Goal: Transaction & Acquisition: Book appointment/travel/reservation

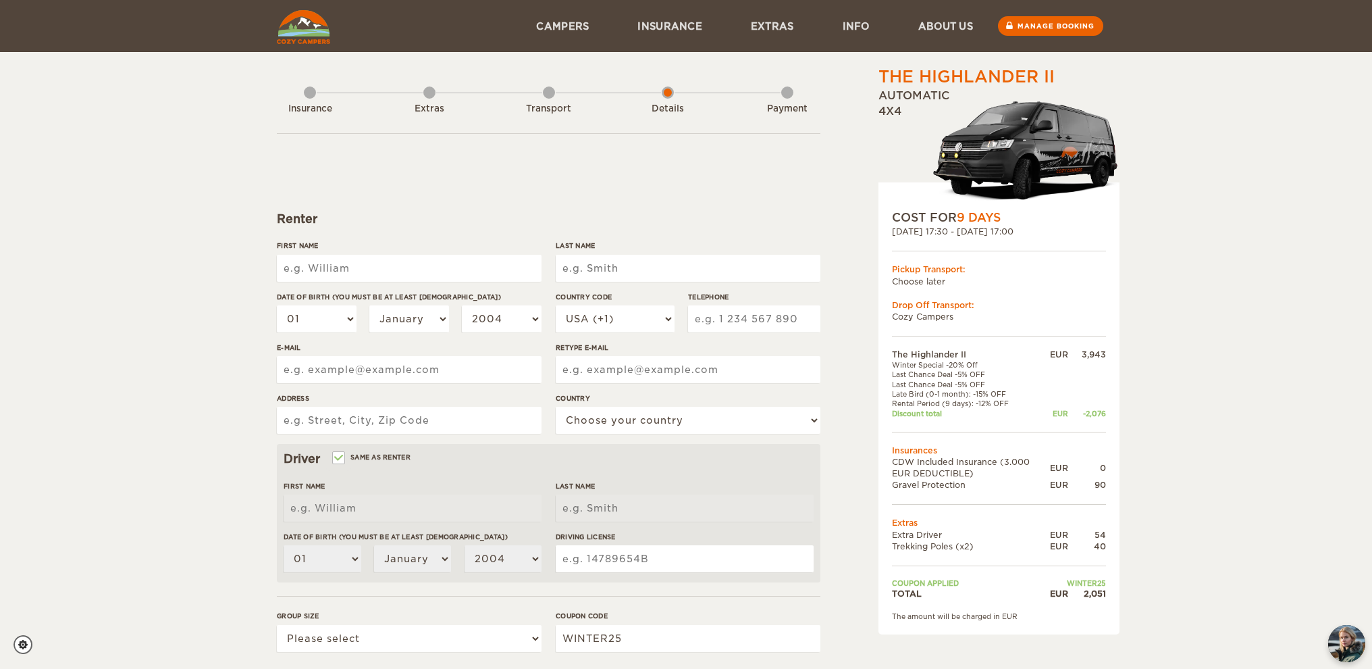
click at [366, 263] on input "First Name" at bounding box center [409, 268] width 265 height 27
type input "[PERSON_NAME]"
type input "Kubo"
type input "[STREET_ADDRESS]"
select select "222"
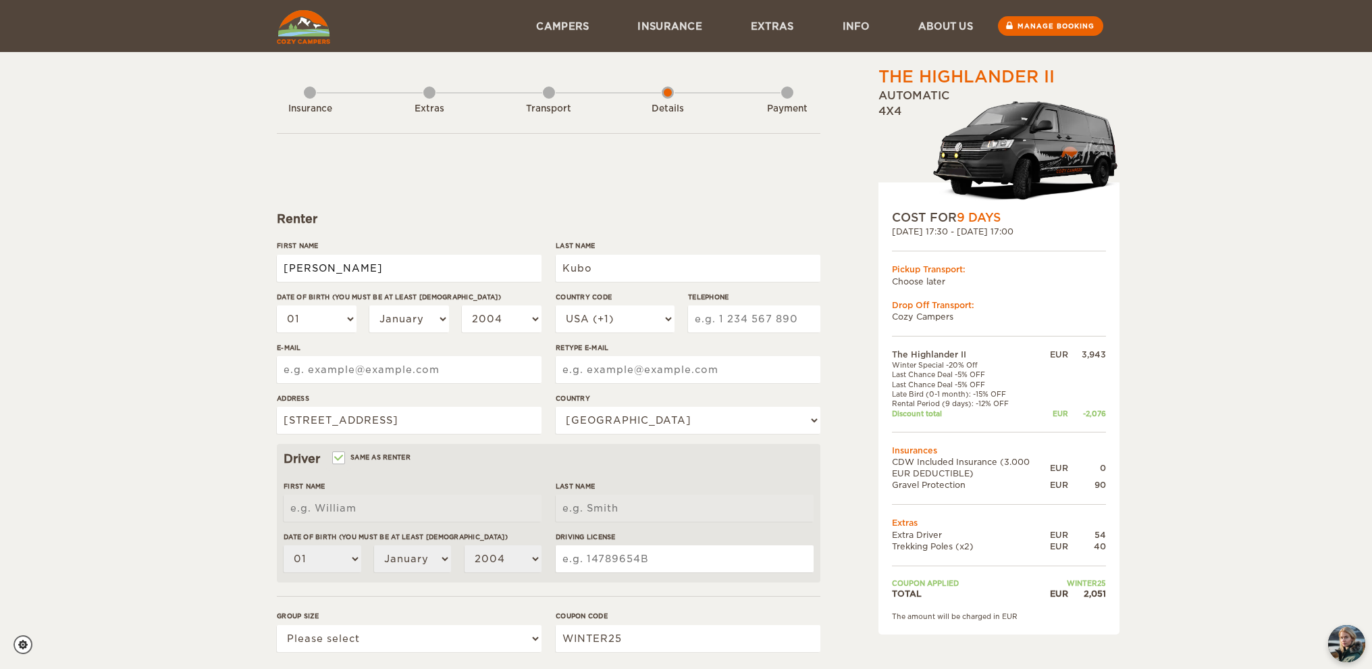
type input "[PERSON_NAME]"
type input "Kubo"
click at [352, 319] on select "01 02 03 04 05 06 07 08 09 10 11 12 13 14 15 16 17 18 19 20 21 22 23 24 25 26 2…" at bounding box center [317, 318] width 80 height 27
select select "08"
click at [277, 305] on select "01 02 03 04 05 06 07 08 09 10 11 12 13 14 15 16 17 18 19 20 21 22 23 24 25 26 2…" at bounding box center [317, 318] width 80 height 27
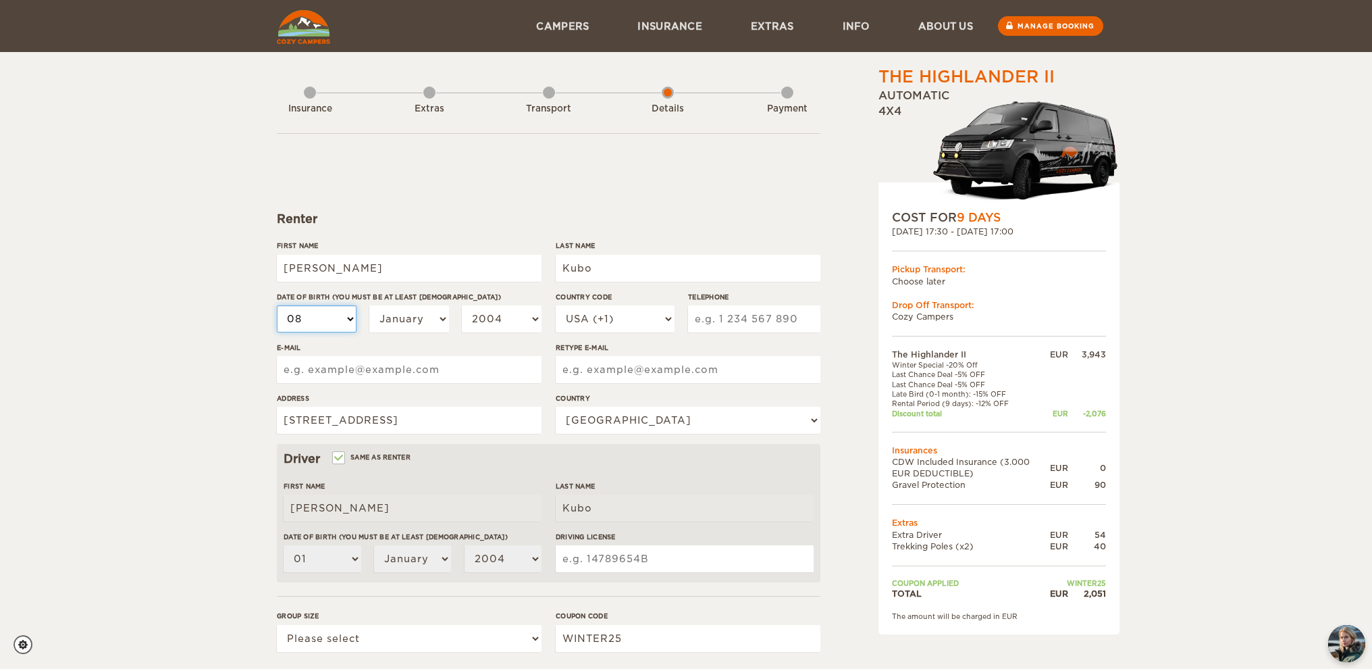
select select "08"
click at [419, 317] on select "January February March April May June July August September October November De…" at bounding box center [409, 318] width 80 height 27
select select "05"
click at [369, 305] on select "January February March April May June July August September October November De…" at bounding box center [409, 318] width 80 height 27
select select "05"
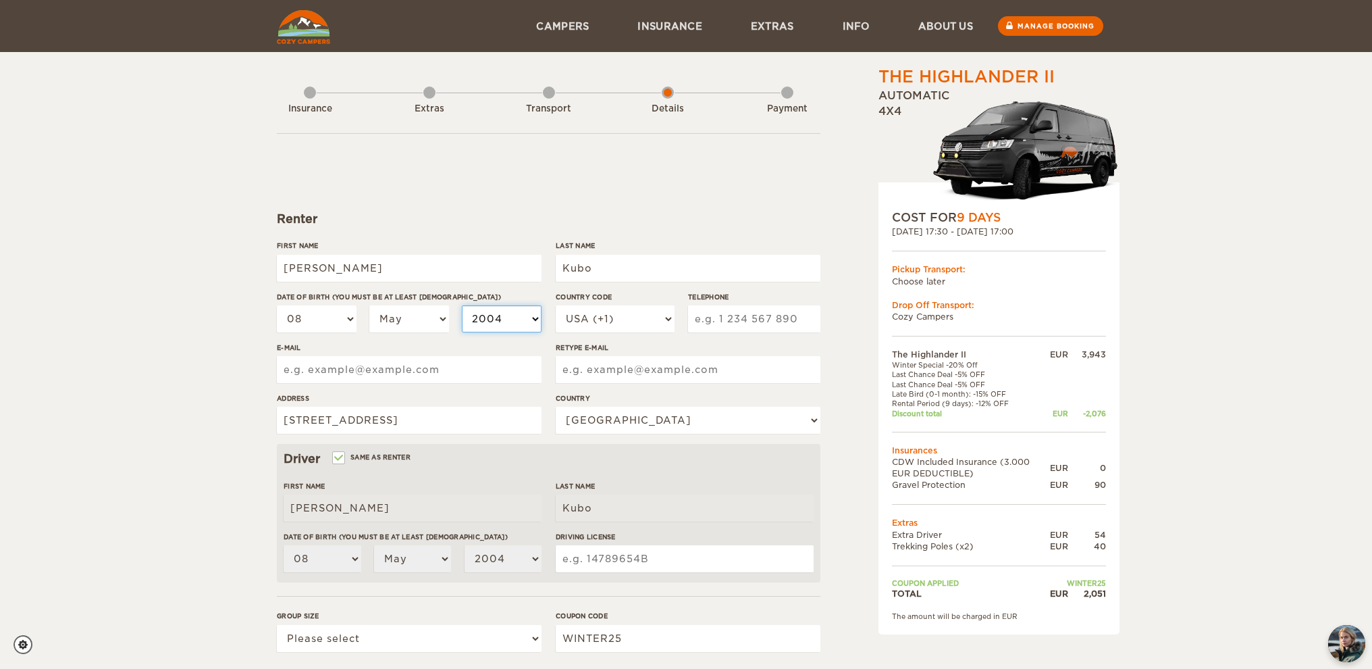
click at [487, 324] on select "2004 2003 2002 2001 2000 1999 1998 1997 1996 1995 1994 1993 1992 1991 1990 1989…" at bounding box center [502, 318] width 80 height 27
select select "1960"
click at [462, 305] on select "2004 2003 2002 2001 2000 1999 1998 1997 1996 1995 1994 1993 1992 1991 1990 1989…" at bounding box center [502, 318] width 80 height 27
select select "1960"
click at [721, 320] on input "Telephone" at bounding box center [754, 318] width 132 height 27
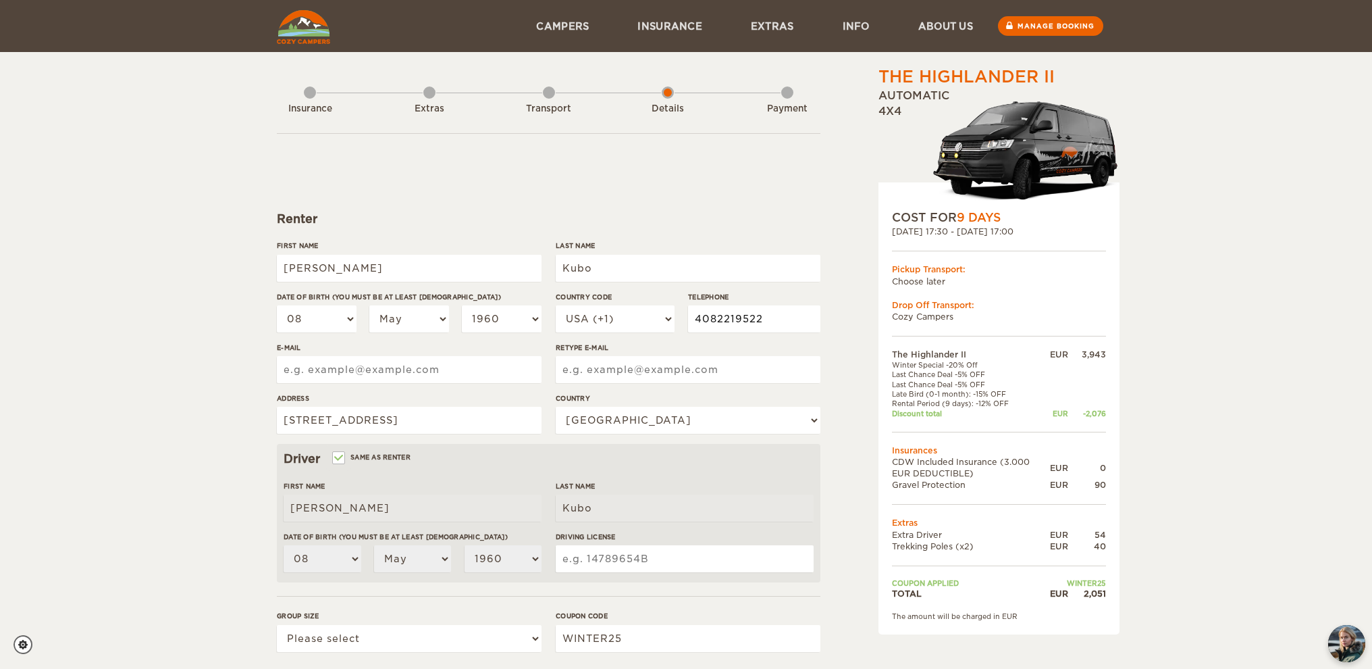
type input "4082219522"
click at [352, 369] on input "E-mail" at bounding box center [409, 369] width 265 height 27
type input "kubotra@gmail.com"
click at [670, 368] on input "Retype E-mail" at bounding box center [688, 369] width 265 height 27
type input "kubotra@gmail.com"
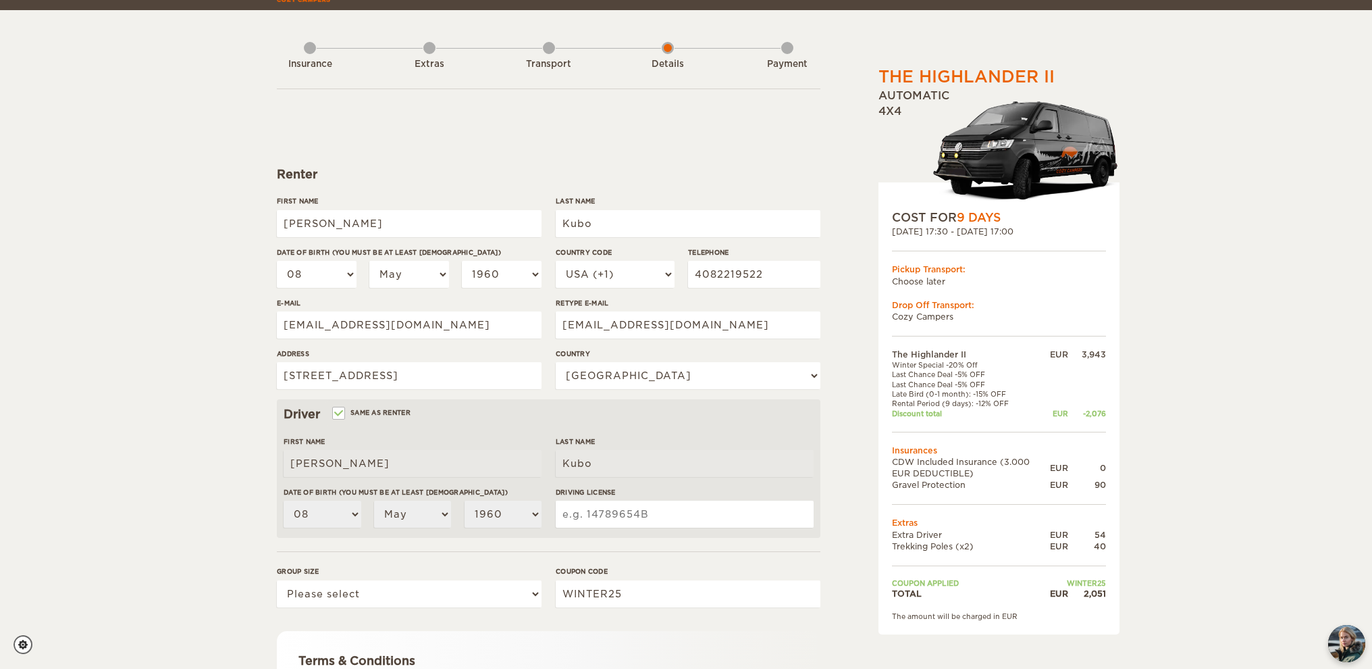
click at [618, 521] on input "Driving License" at bounding box center [685, 513] width 258 height 27
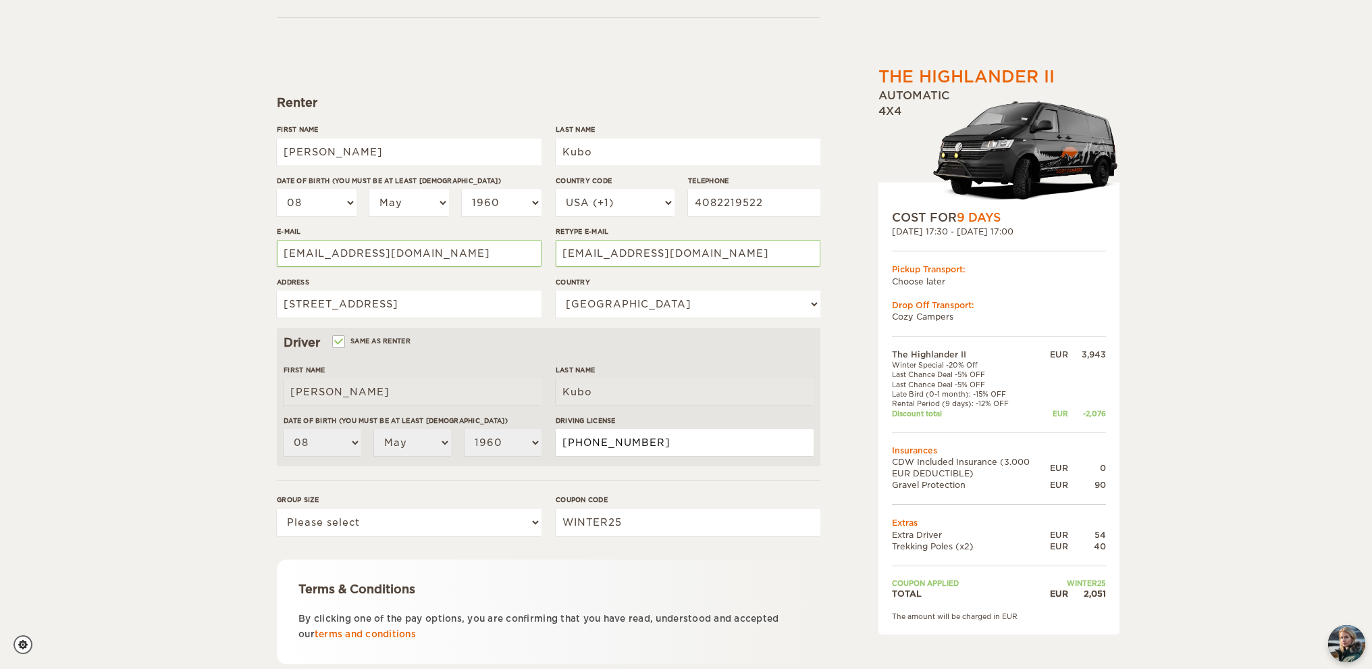
scroll to position [117, 0]
type input "17-070-3552"
click at [332, 524] on select "Please select 1 2" at bounding box center [409, 521] width 265 height 27
select select "2"
click at [277, 508] on select "Please select 1 2" at bounding box center [409, 521] width 265 height 27
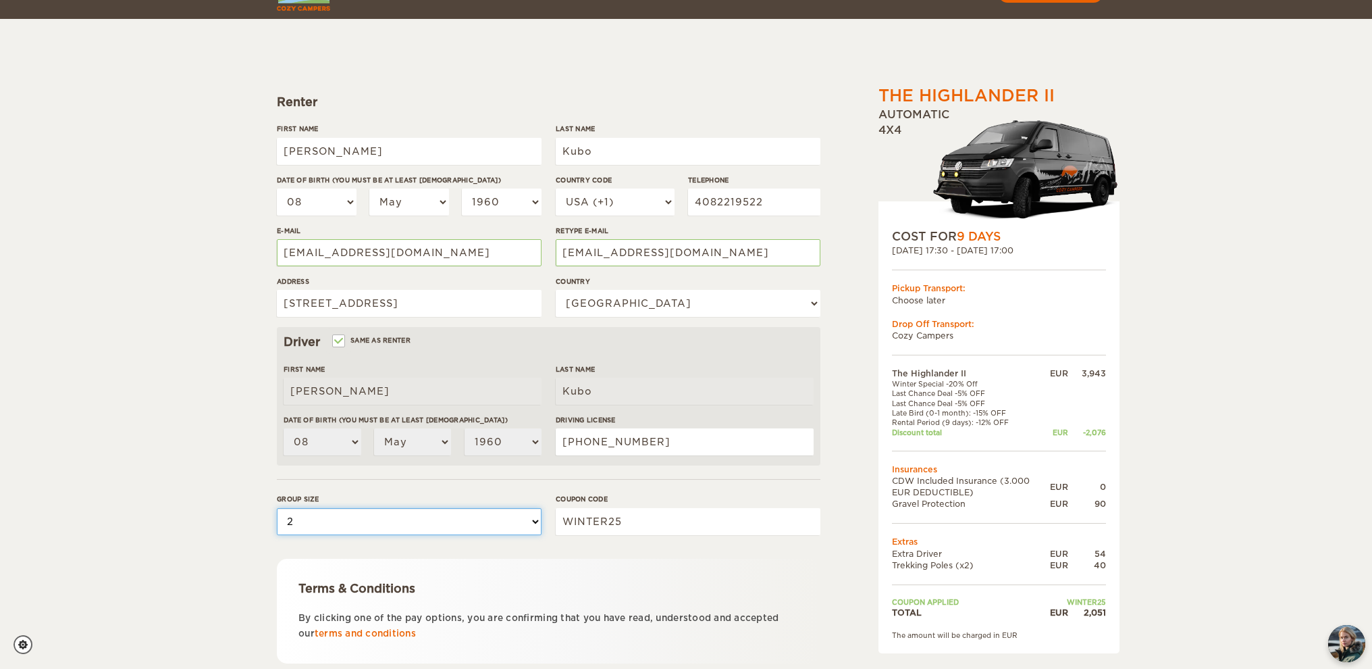
scroll to position [210, 0]
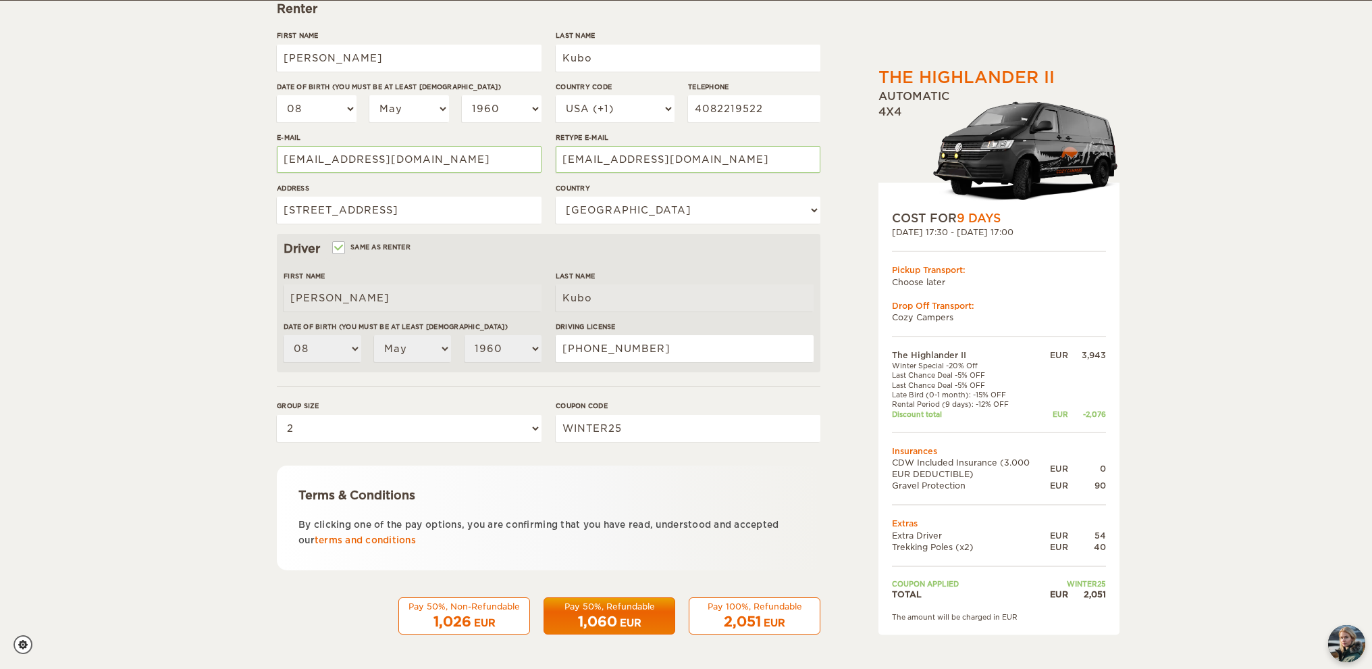
click at [750, 619] on span "2,051" at bounding box center [742, 621] width 37 height 16
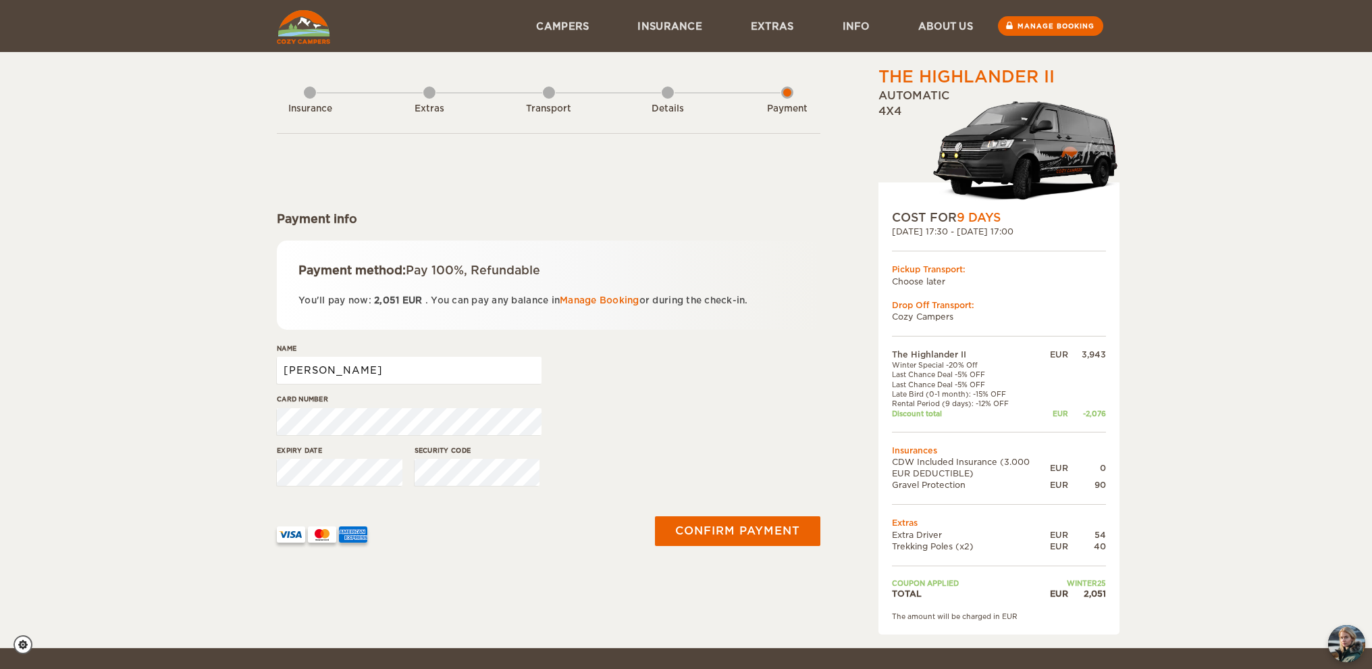
click at [404, 375] on input "[PERSON_NAME]" at bounding box center [409, 370] width 265 height 27
type input "[PERSON_NAME]"
click at [732, 540] on button "Confirm payment" at bounding box center [737, 530] width 170 height 30
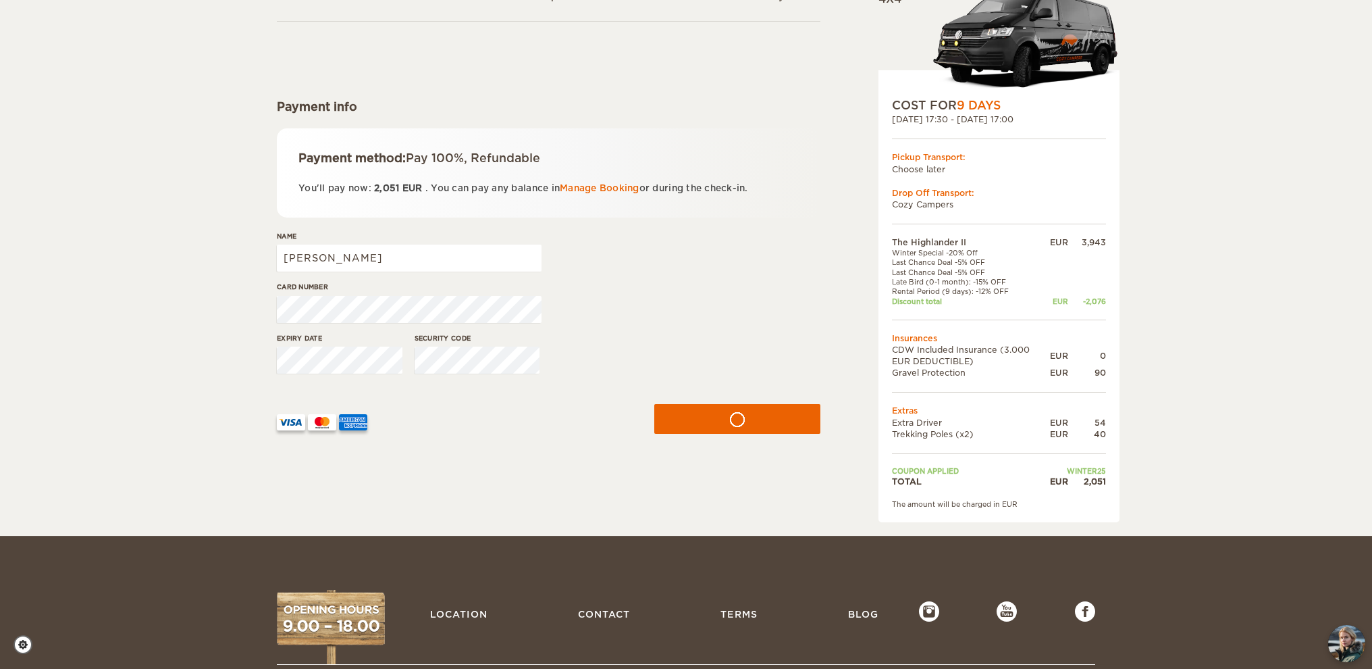
scroll to position [114, 0]
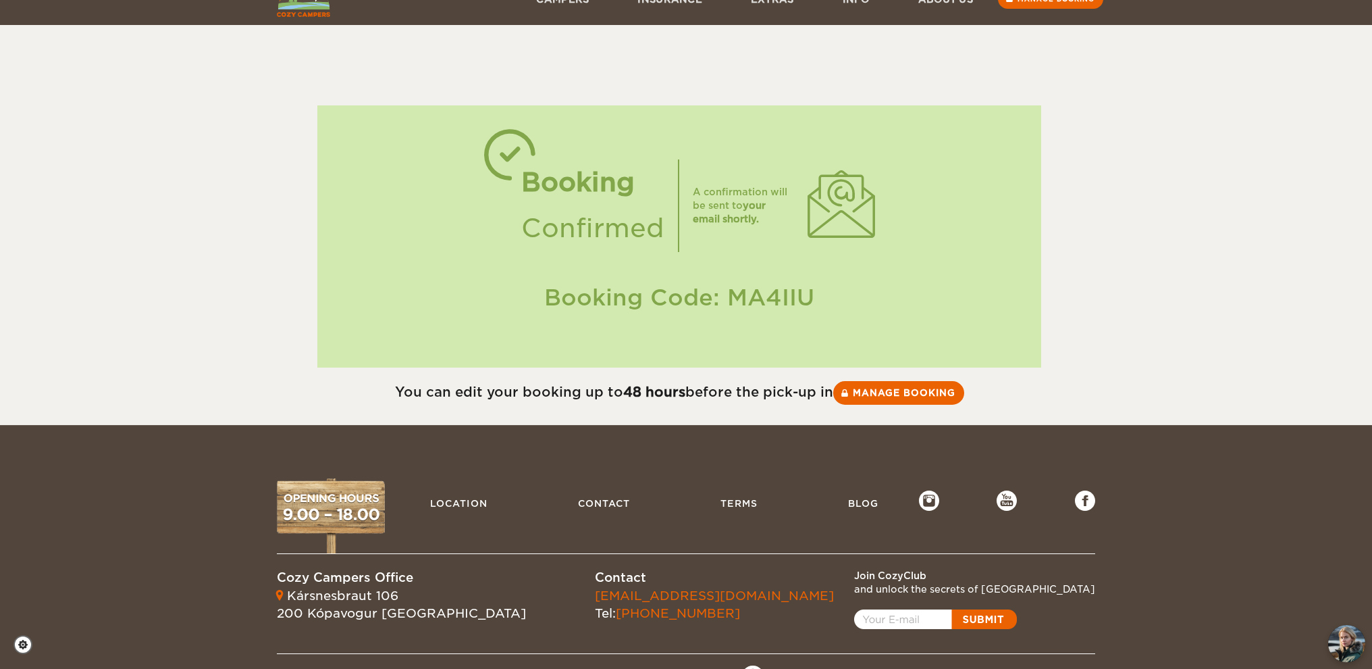
scroll to position [74, 0]
